Goal: Task Accomplishment & Management: Manage account settings

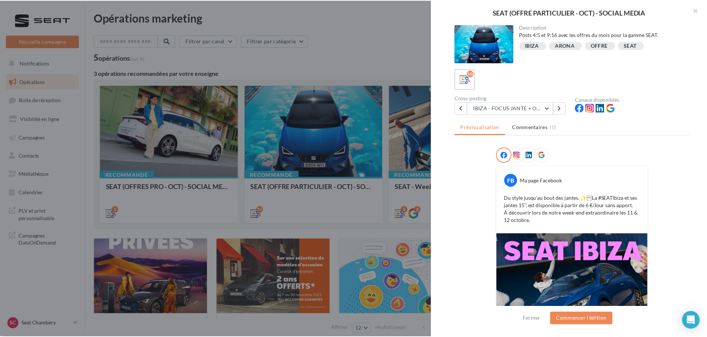
scroll to position [82, 0]
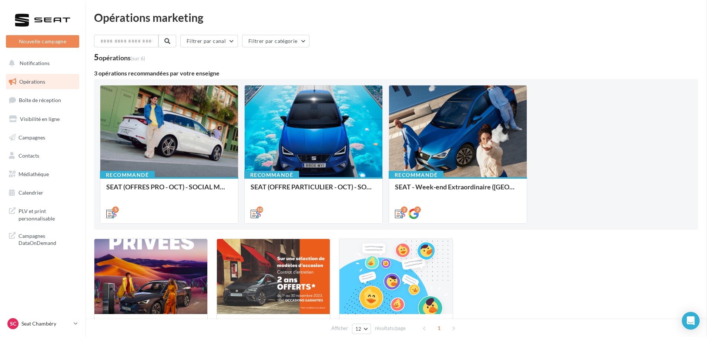
click at [44, 328] on div "SC Seat Chambéry SEAT-CHAMBERY" at bounding box center [38, 323] width 63 height 11
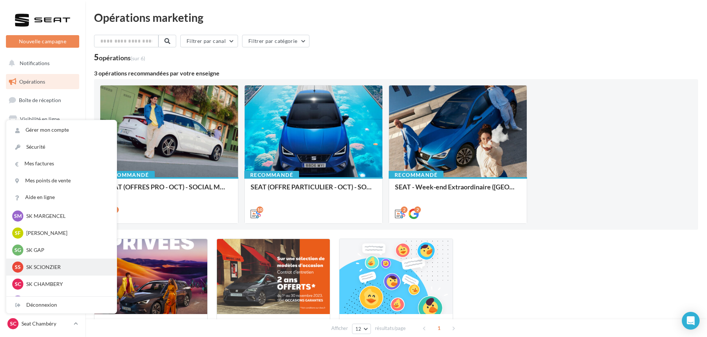
scroll to position [289, 0]
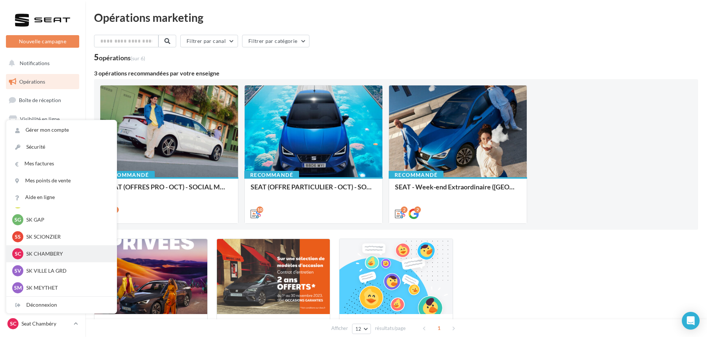
click at [67, 251] on p "SK CHAMBERY" at bounding box center [66, 253] width 81 height 7
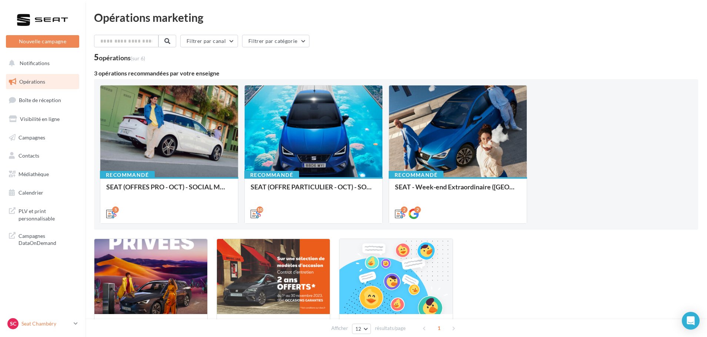
click at [47, 328] on div "SC Seat Chambéry SEAT-CHAMBERY" at bounding box center [38, 323] width 63 height 11
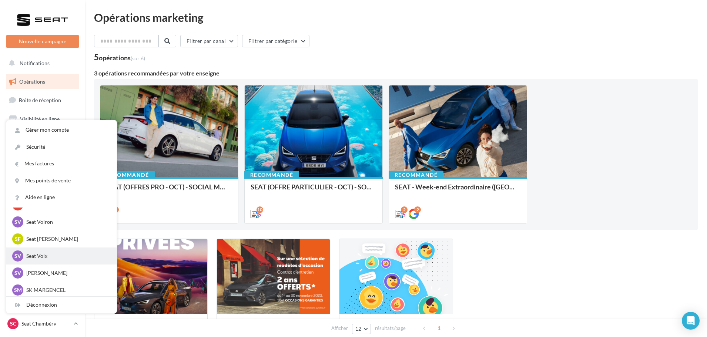
scroll to position [289, 0]
click at [80, 253] on p "SK CHAMBERY" at bounding box center [66, 253] width 81 height 7
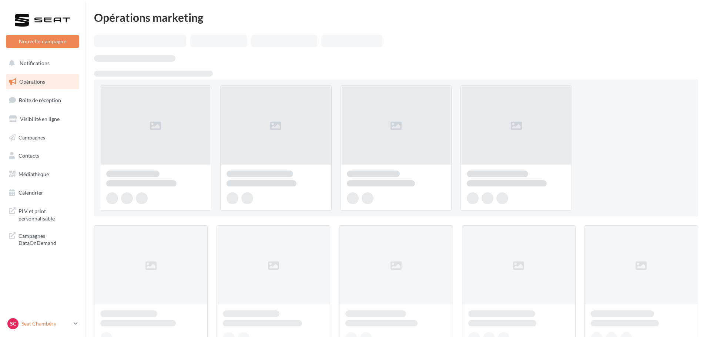
click at [54, 323] on p "Seat Chambéry" at bounding box center [45, 323] width 49 height 7
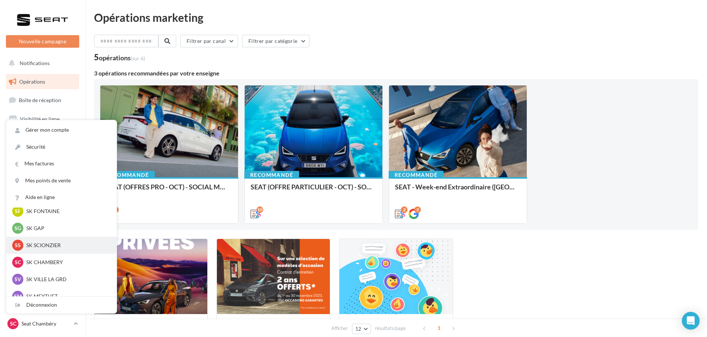
scroll to position [289, 0]
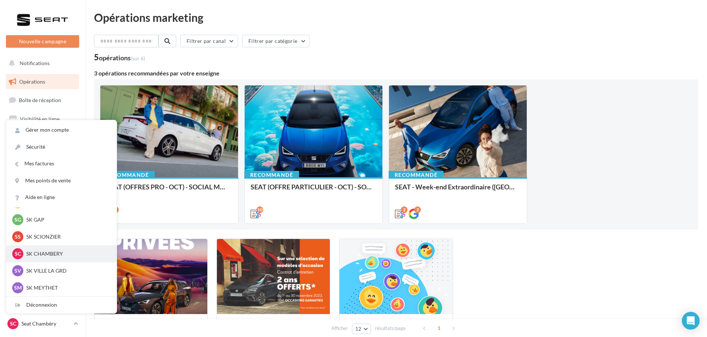
click at [61, 252] on p "SK CHAMBERY" at bounding box center [66, 253] width 81 height 7
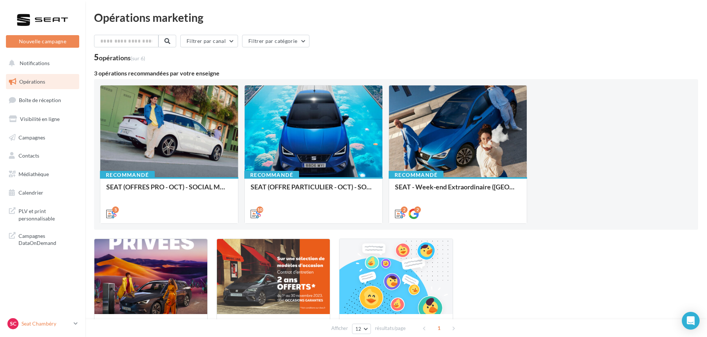
click at [74, 323] on icon at bounding box center [76, 323] width 4 height 6
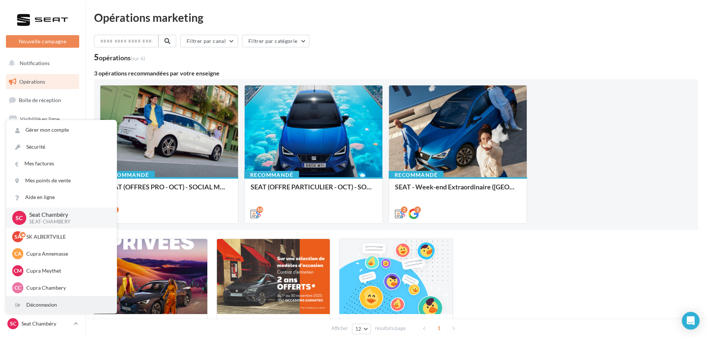
click at [51, 305] on div "Déconnexion" at bounding box center [61, 305] width 110 height 17
